Goal: Task Accomplishment & Management: Use online tool/utility

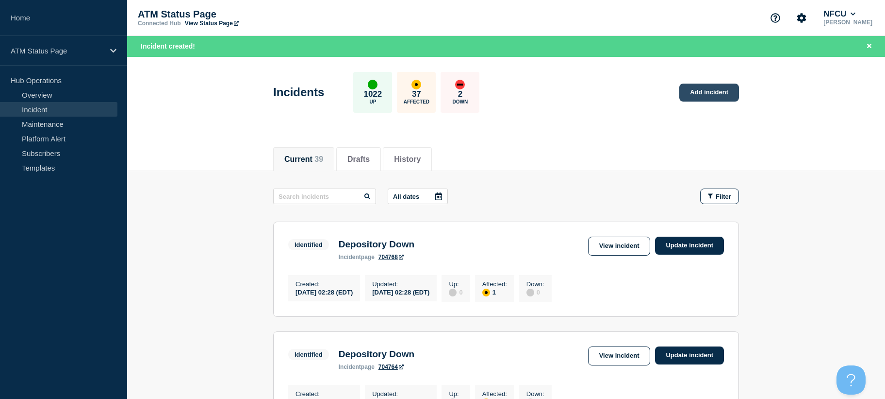
click at [715, 94] on link "Add incident" at bounding box center [710, 92] width 60 height 18
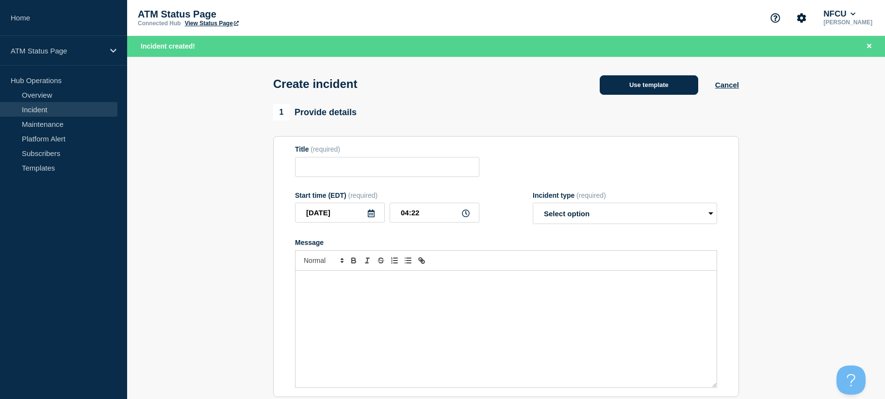
click at [626, 88] on button "Use template" at bounding box center [649, 84] width 99 height 19
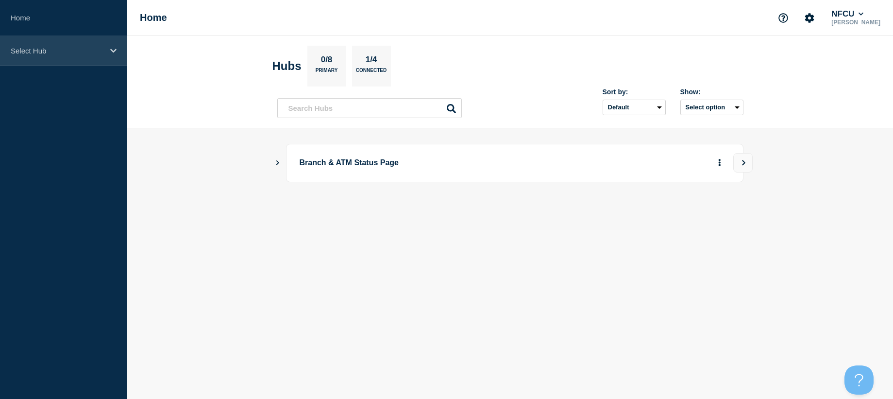
click at [60, 52] on p "Select Hub" at bounding box center [57, 51] width 93 height 8
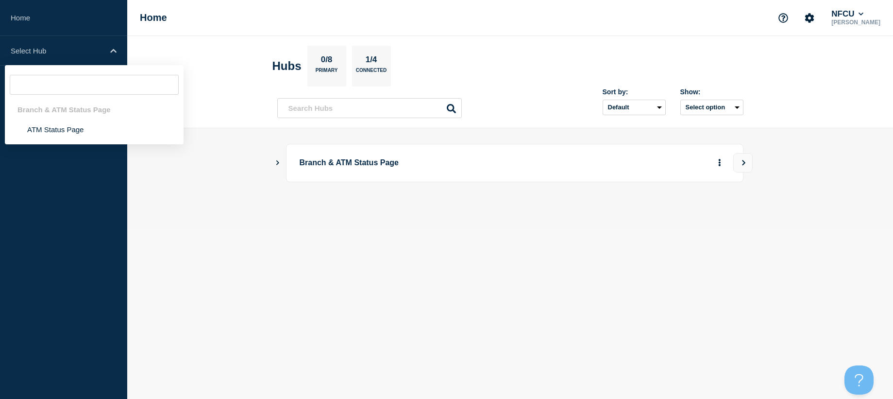
click at [68, 108] on div "Branch & ATM Status Page" at bounding box center [94, 110] width 179 height 20
click at [69, 123] on li "ATM Status Page" at bounding box center [94, 129] width 179 height 20
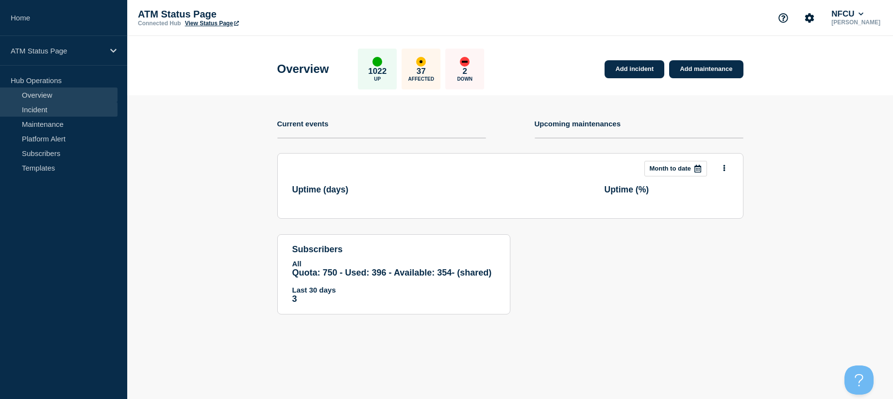
click at [63, 109] on link "Incident" at bounding box center [58, 109] width 117 height 15
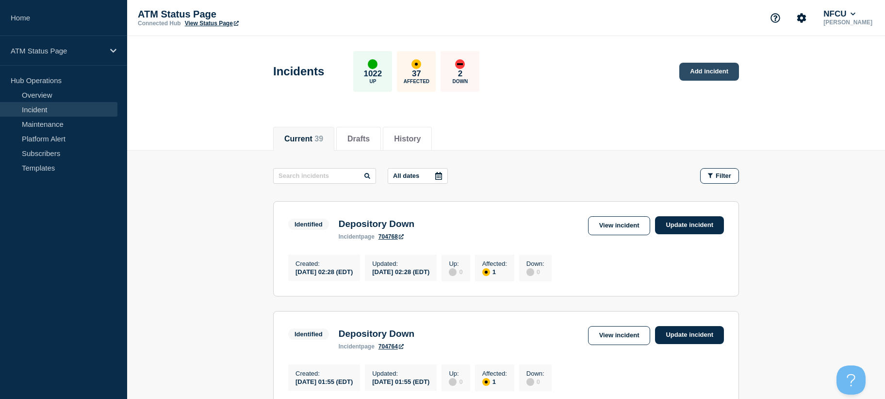
click at [688, 68] on link "Add incident" at bounding box center [710, 72] width 60 height 18
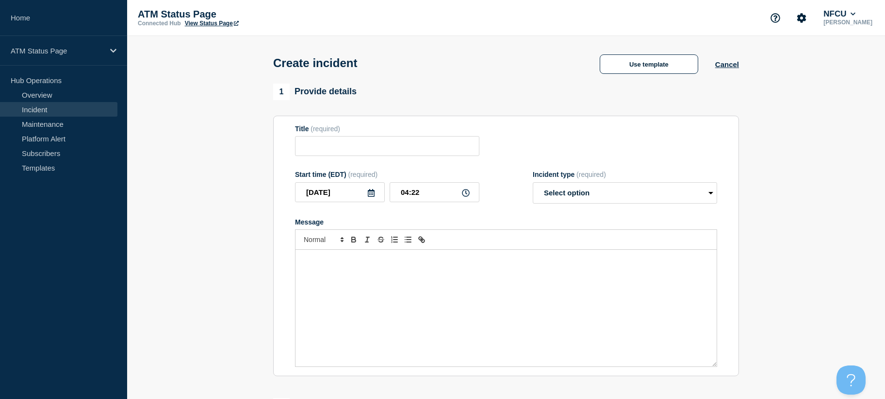
click at [629, 54] on div "Use template Cancel" at bounding box center [661, 62] width 156 height 21
click at [602, 66] on button "Use template" at bounding box center [649, 63] width 99 height 19
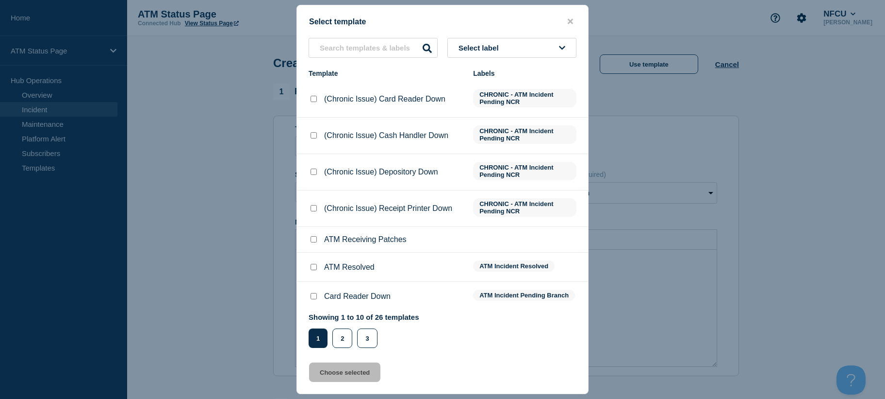
click at [500, 48] on span "Select label" at bounding box center [481, 48] width 44 height 8
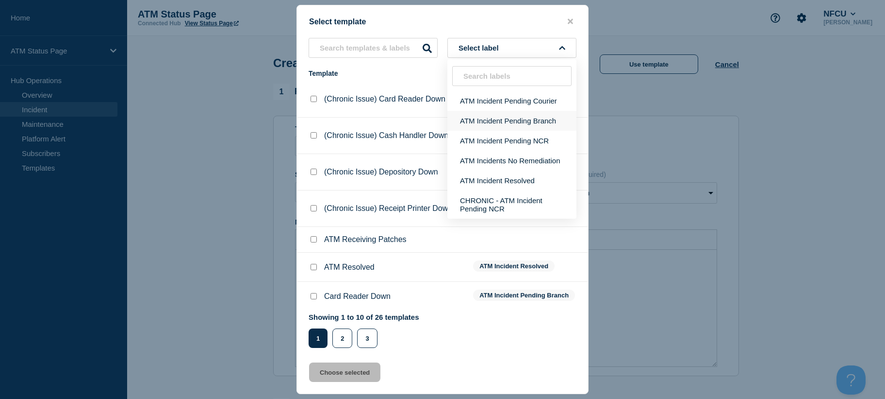
click at [520, 114] on button "ATM Incident Pending Branch" at bounding box center [512, 121] width 129 height 20
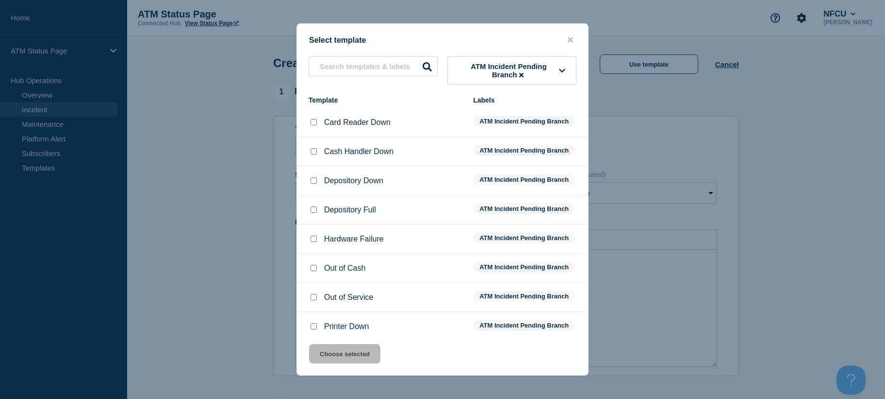
scroll to position [38, 0]
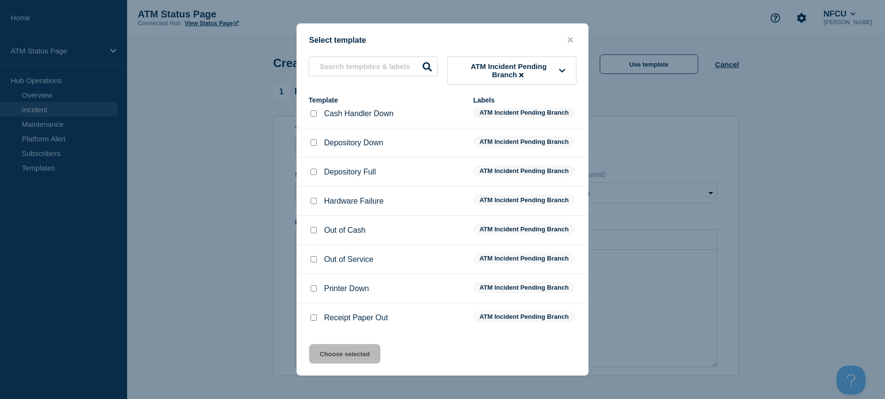
click at [312, 258] on input "Out of Service checkbox" at bounding box center [314, 259] width 6 height 6
checkbox input "true"
click at [319, 349] on button "Choose selected" at bounding box center [344, 353] width 71 height 19
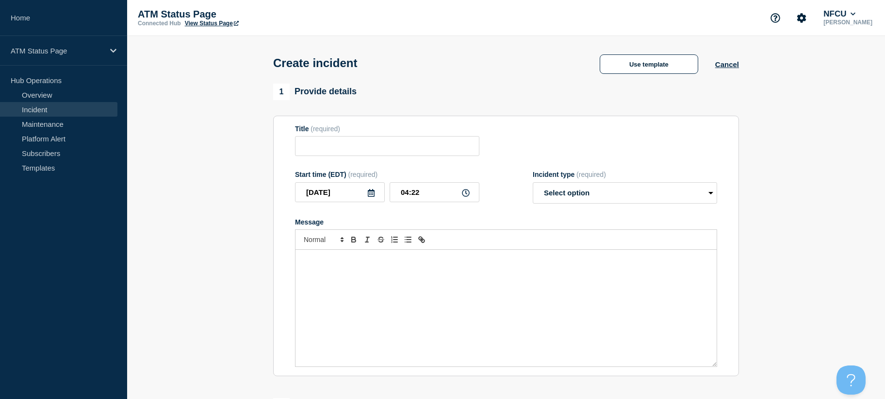
type input "Out of Service"
select select "identified"
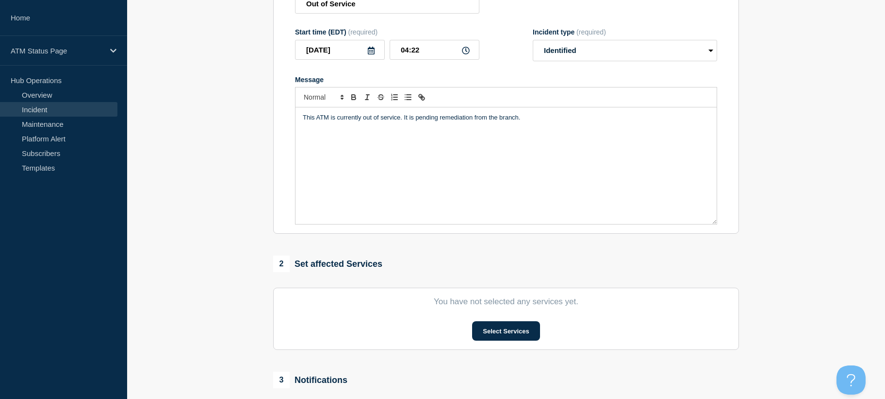
scroll to position [282, 0]
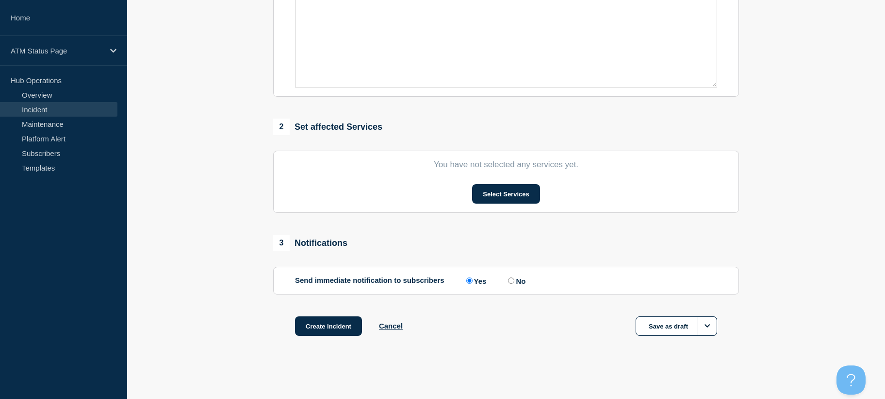
drag, startPoint x: 215, startPoint y: 249, endPoint x: 230, endPoint y: 335, distance: 87.1
click at [490, 196] on button "Select Services" at bounding box center [505, 193] width 67 height 19
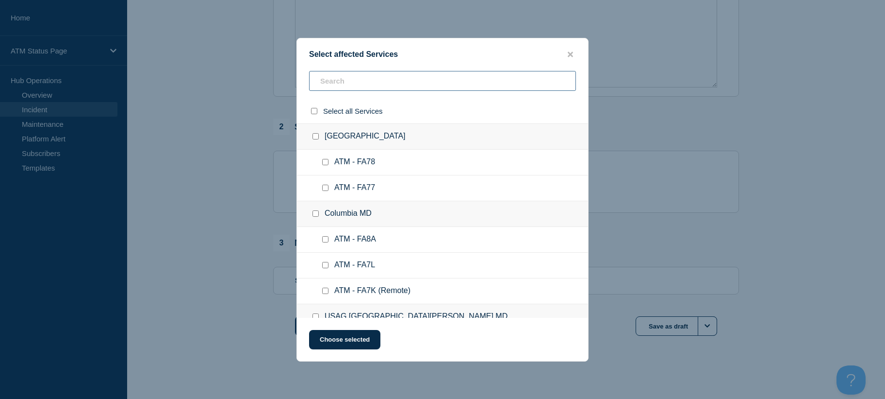
click at [413, 80] on input "text" at bounding box center [442, 81] width 267 height 20
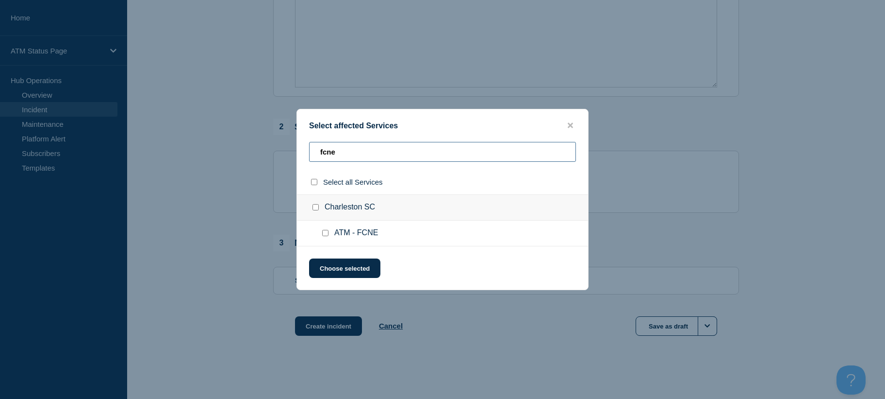
type input "fcne"
click at [325, 233] on input "ATM - FCNE checkbox" at bounding box center [325, 233] width 6 height 6
checkbox input "true"
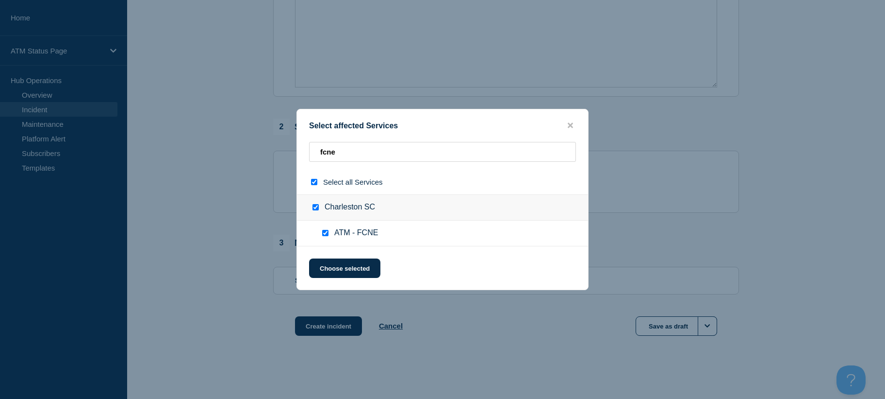
click at [331, 259] on div "Select affected Services fcne Select all Services [GEOGRAPHIC_DATA] SC ATM - FC…" at bounding box center [443, 199] width 292 height 181
click at [331, 263] on button "Choose selected" at bounding box center [344, 267] width 71 height 19
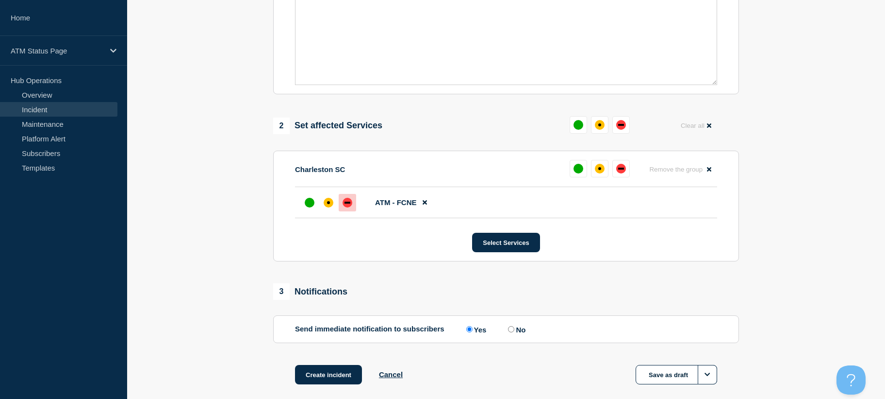
click at [351, 204] on div "down" at bounding box center [348, 203] width 10 height 10
click at [325, 366] on div "1 Provide details Title (required) Out of Service Start time (EDT) (required) […" at bounding box center [506, 105] width 477 height 607
click at [326, 370] on button "Create incident" at bounding box center [328, 374] width 67 height 19
